Goal: Complete application form

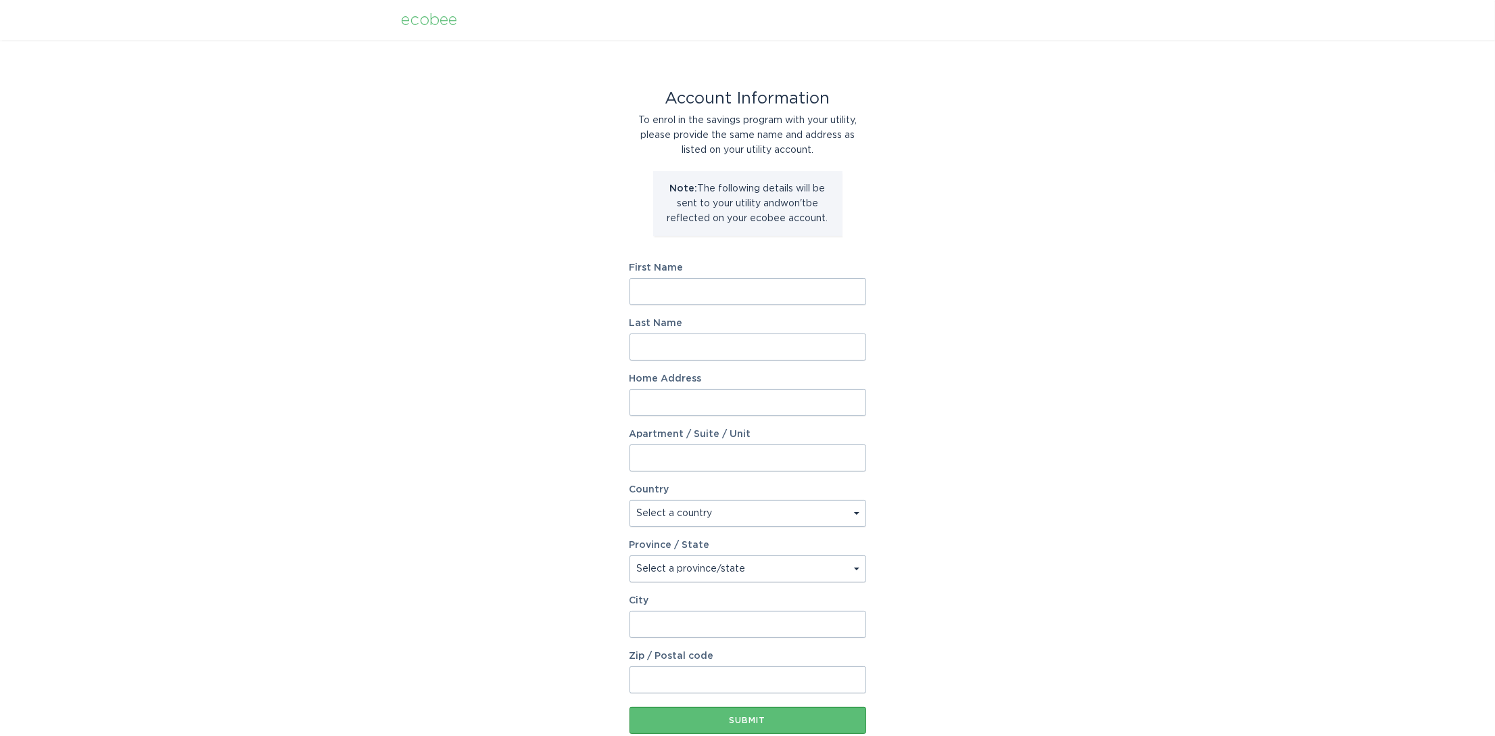
click at [783, 300] on input "First Name" at bounding box center [747, 291] width 237 height 27
type input "[PERSON_NAME]"
type input "[STREET_ADDRESS]"
select select "US"
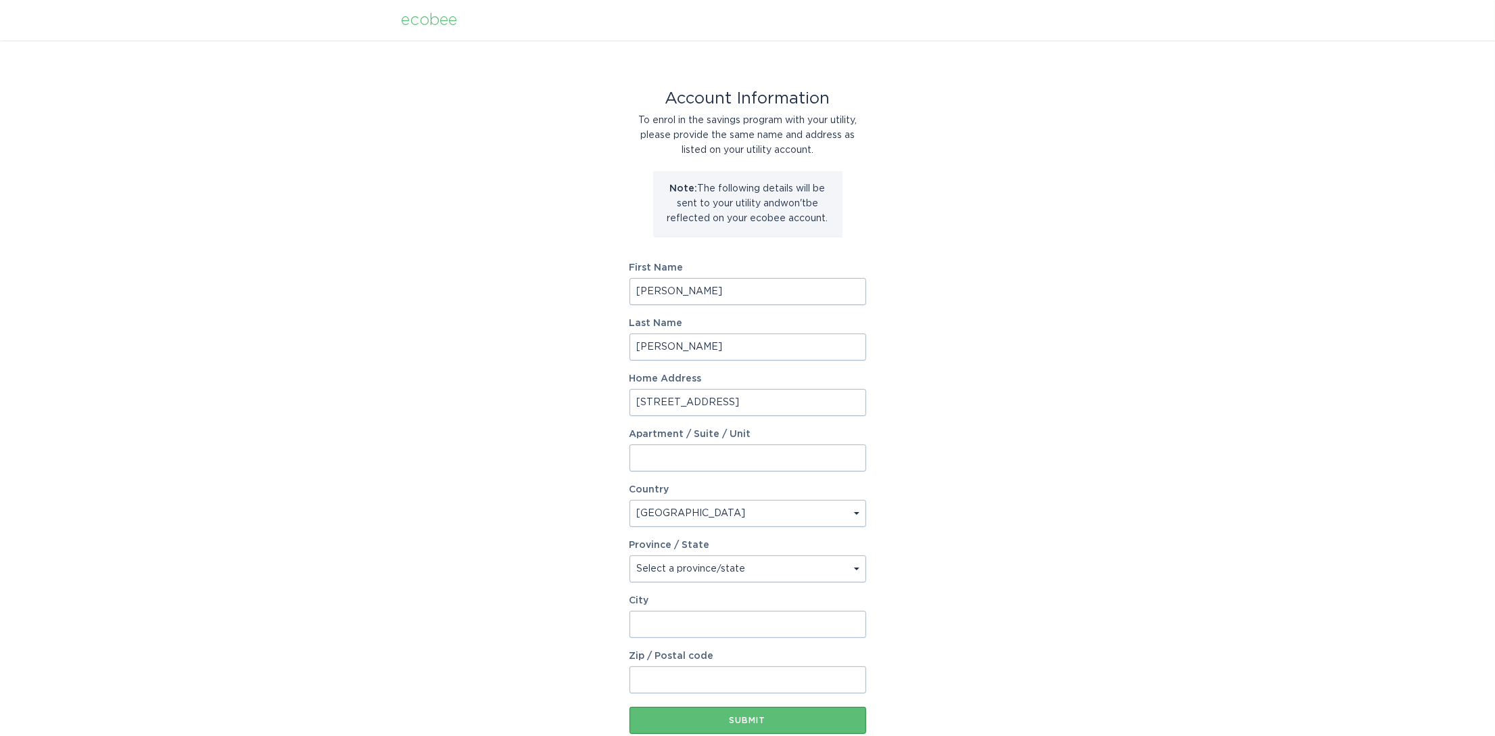
type input "El Lago"
type input "77586-6015"
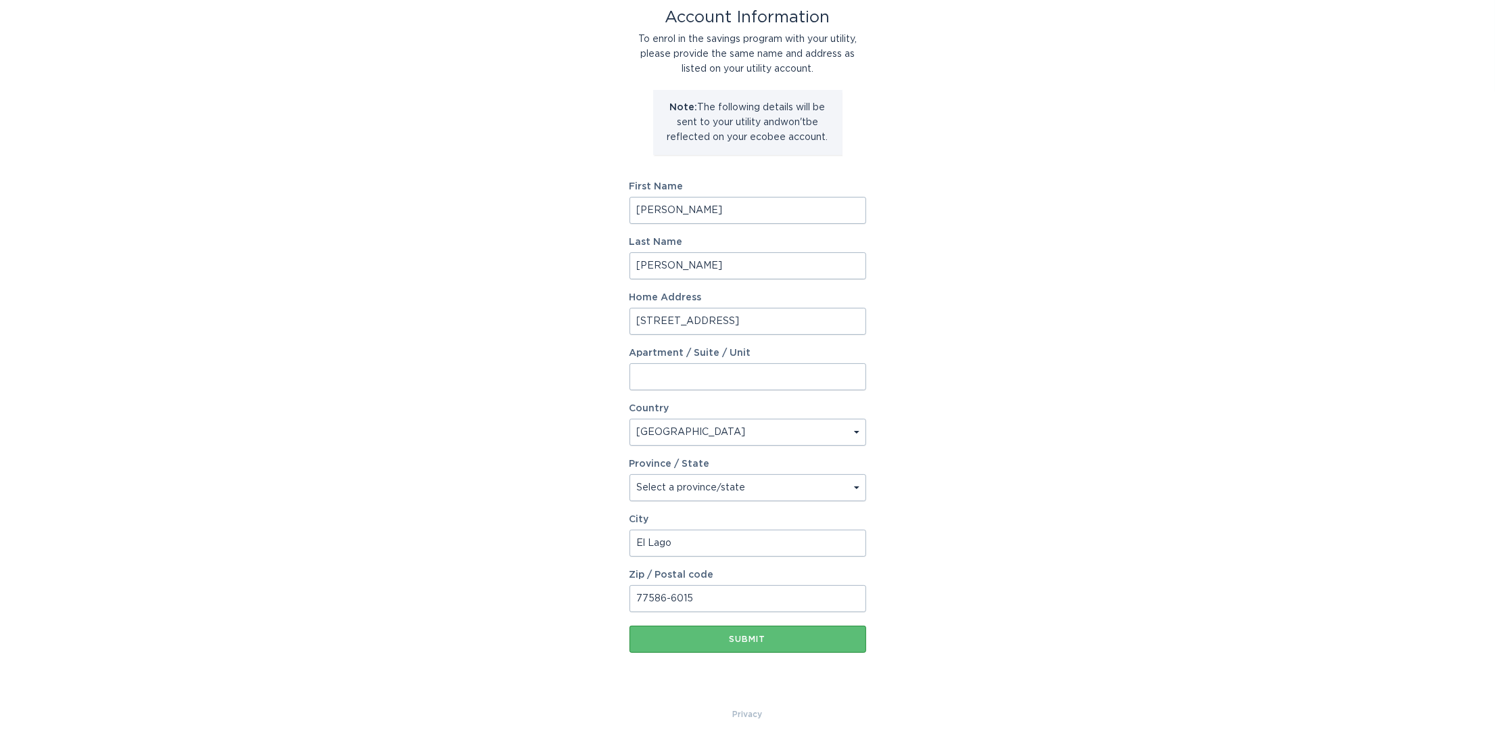
scroll to position [87, 0]
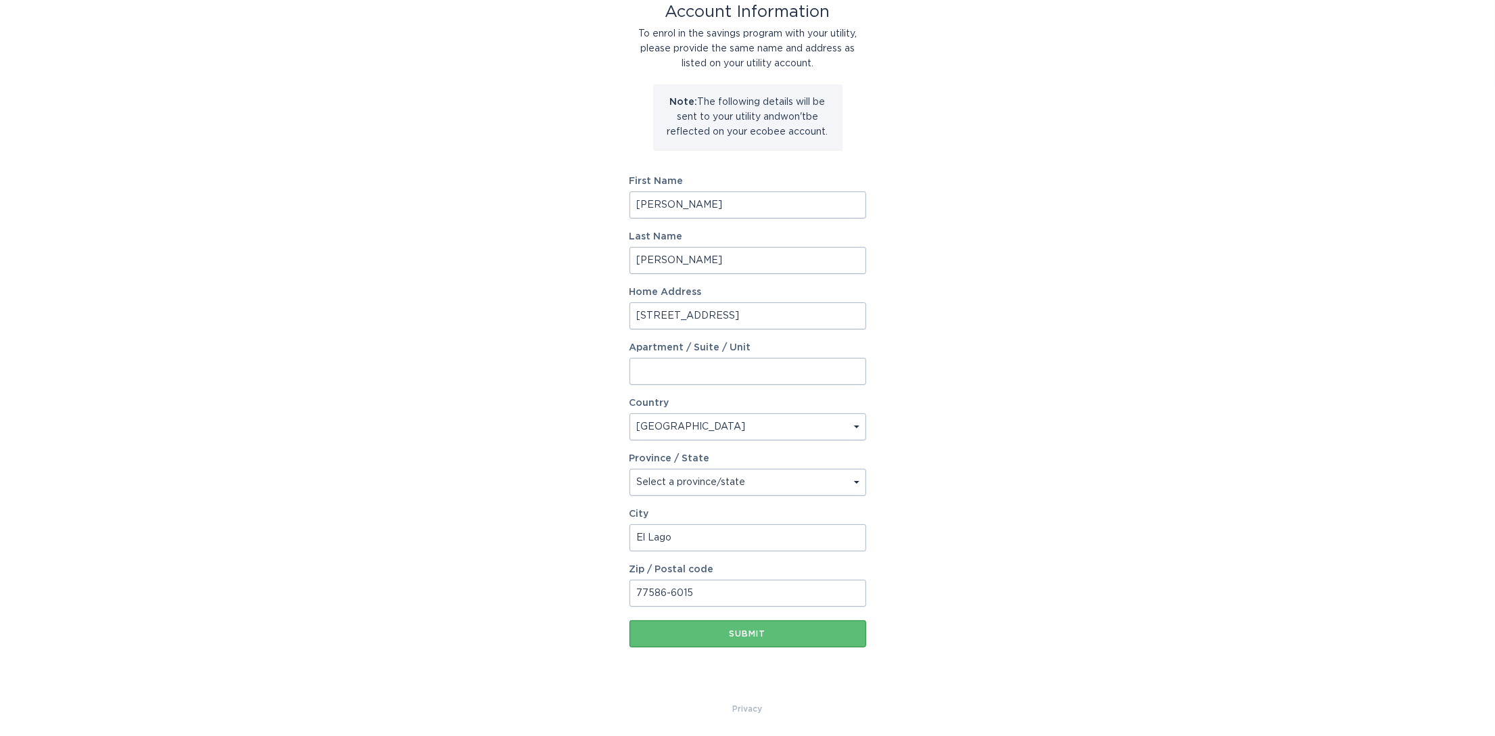
select select "[GEOGRAPHIC_DATA]"
click at [629, 468] on select "Select a province/state [US_STATE] [US_STATE] [US_STATE] [US_STATE] [US_STATE] …" at bounding box center [747, 481] width 237 height 27
click at [828, 632] on div "Submit" at bounding box center [747, 633] width 223 height 8
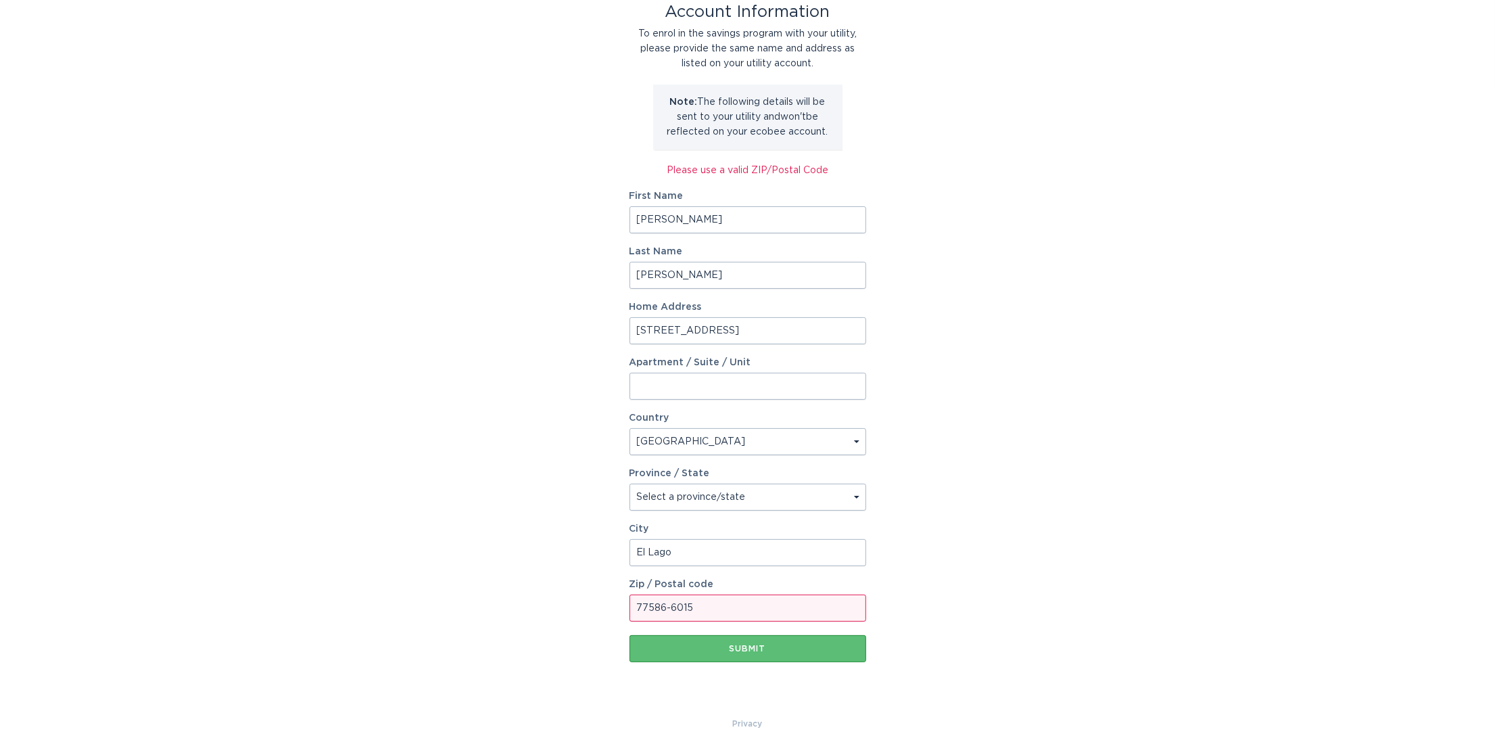
click at [796, 608] on input "77586-6015" at bounding box center [747, 607] width 237 height 27
type input "77586"
click at [855, 651] on div "Submit" at bounding box center [747, 648] width 223 height 8
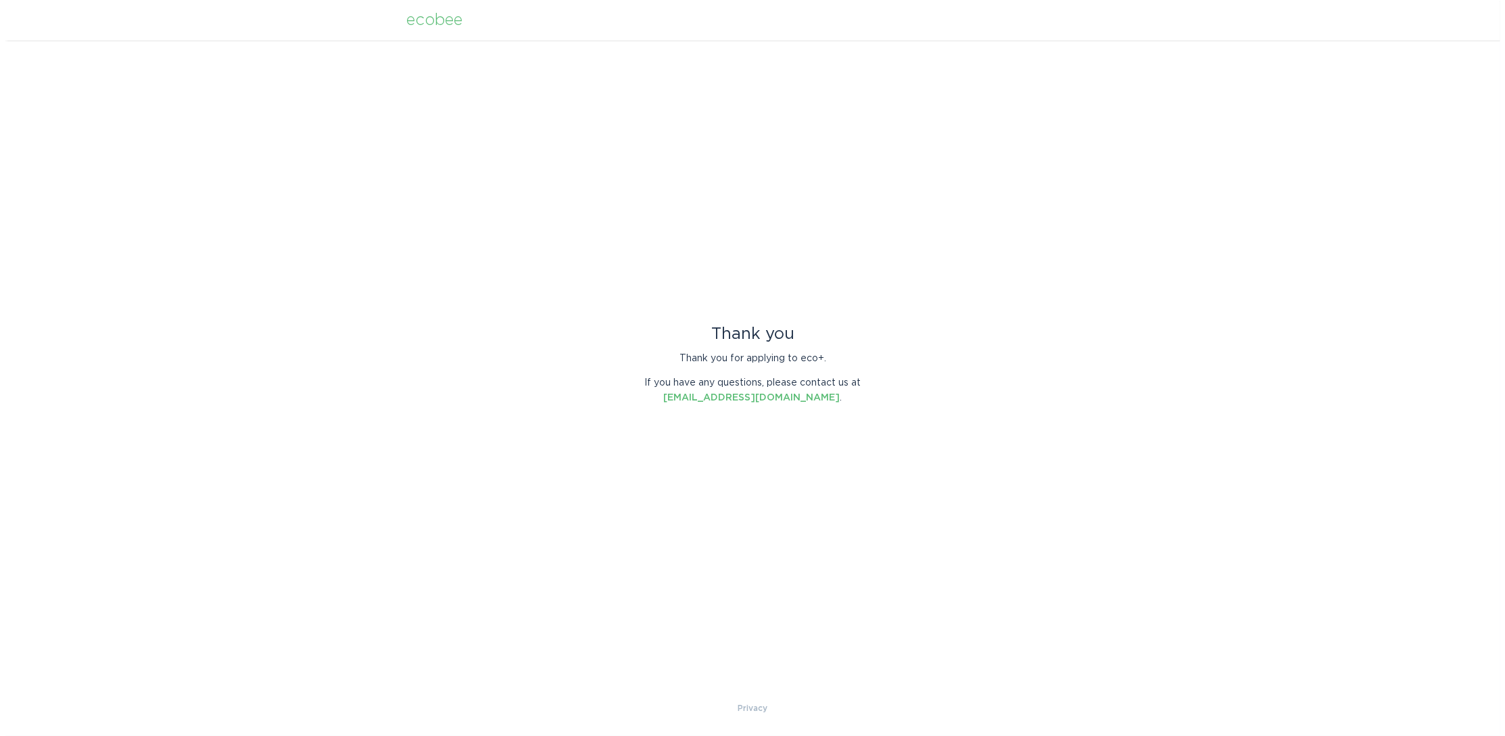
scroll to position [0, 0]
click at [423, 18] on div "ecobee" at bounding box center [434, 20] width 56 height 15
click at [435, 20] on div "ecobee" at bounding box center [434, 20] width 56 height 15
